Goal: Submit feedback/report problem

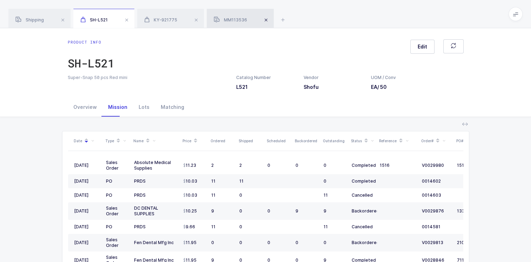
click at [267, 19] on span at bounding box center [266, 20] width 8 height 8
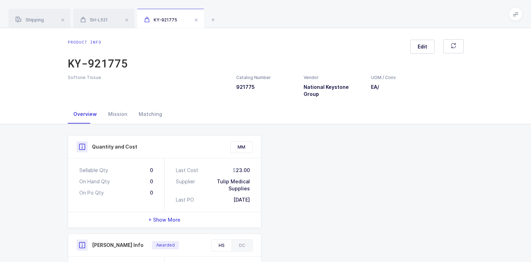
drag, startPoint x: 198, startPoint y: 19, endPoint x: 171, endPoint y: 23, distance: 26.9
click at [194, 21] on span at bounding box center [196, 20] width 8 height 8
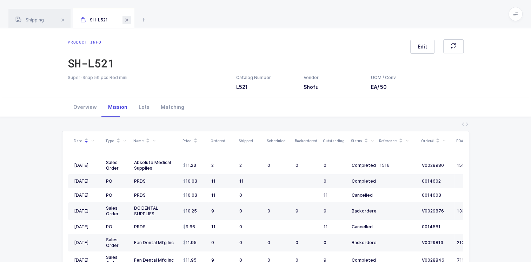
click at [128, 20] on span at bounding box center [126, 20] width 8 height 8
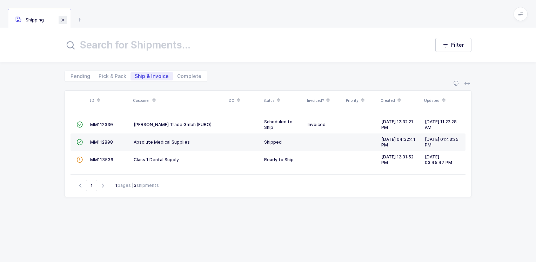
click at [62, 20] on span at bounding box center [63, 20] width 8 height 8
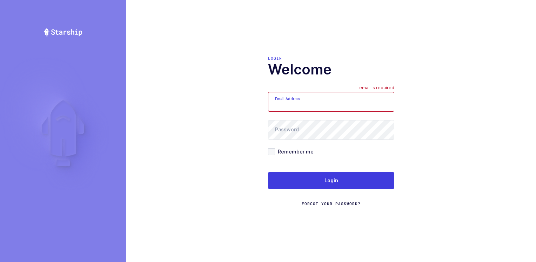
type input "[PERSON_NAME][EMAIL_ADDRESS][DOMAIN_NAME]"
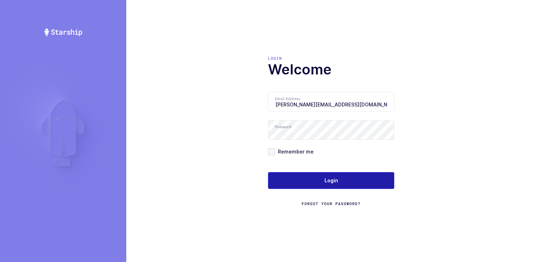
click at [317, 181] on button "Login" at bounding box center [331, 180] width 126 height 17
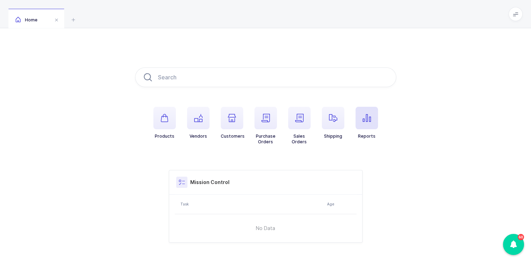
click at [365, 120] on icon "button" at bounding box center [366, 118] width 8 height 8
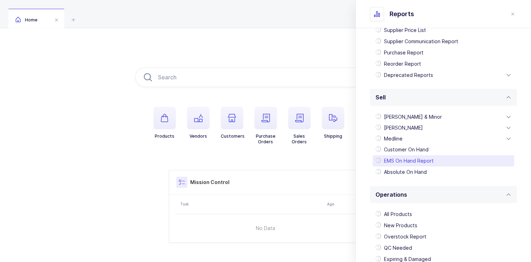
scroll to position [105, 0]
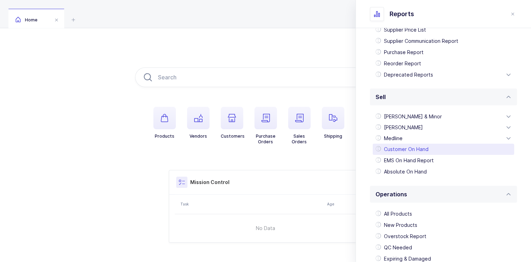
click at [424, 147] on div "Customer On Hand" at bounding box center [443, 149] width 141 height 11
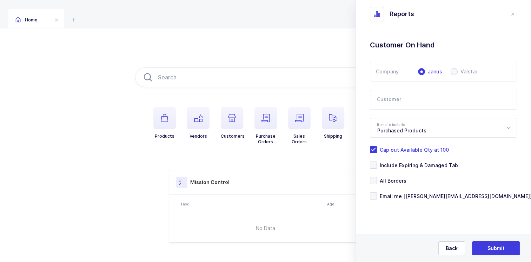
scroll to position [0, 0]
click at [454, 71] on span at bounding box center [454, 71] width 7 height 7
click at [454, 71] on input "Valstar" at bounding box center [454, 71] width 7 height 7
radio input "true"
radio input "false"
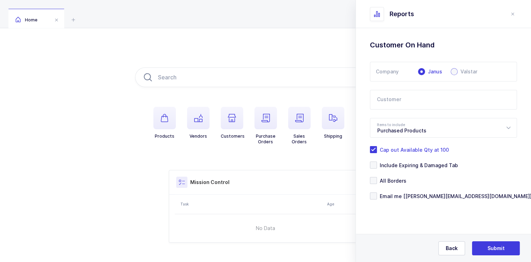
radio input "true"
click at [507, 127] on icon at bounding box center [508, 128] width 9 height 20
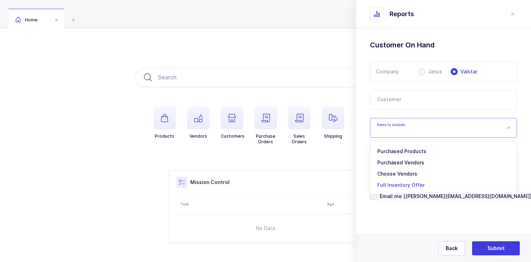
click at [393, 184] on span "Full Inventory Offer" at bounding box center [400, 185] width 47 height 6
type input "Full Inventory Offer"
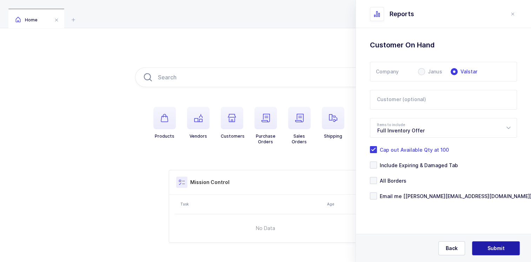
click at [490, 247] on span "Submit" at bounding box center [495, 248] width 17 height 7
